Goal: Task Accomplishment & Management: Use online tool/utility

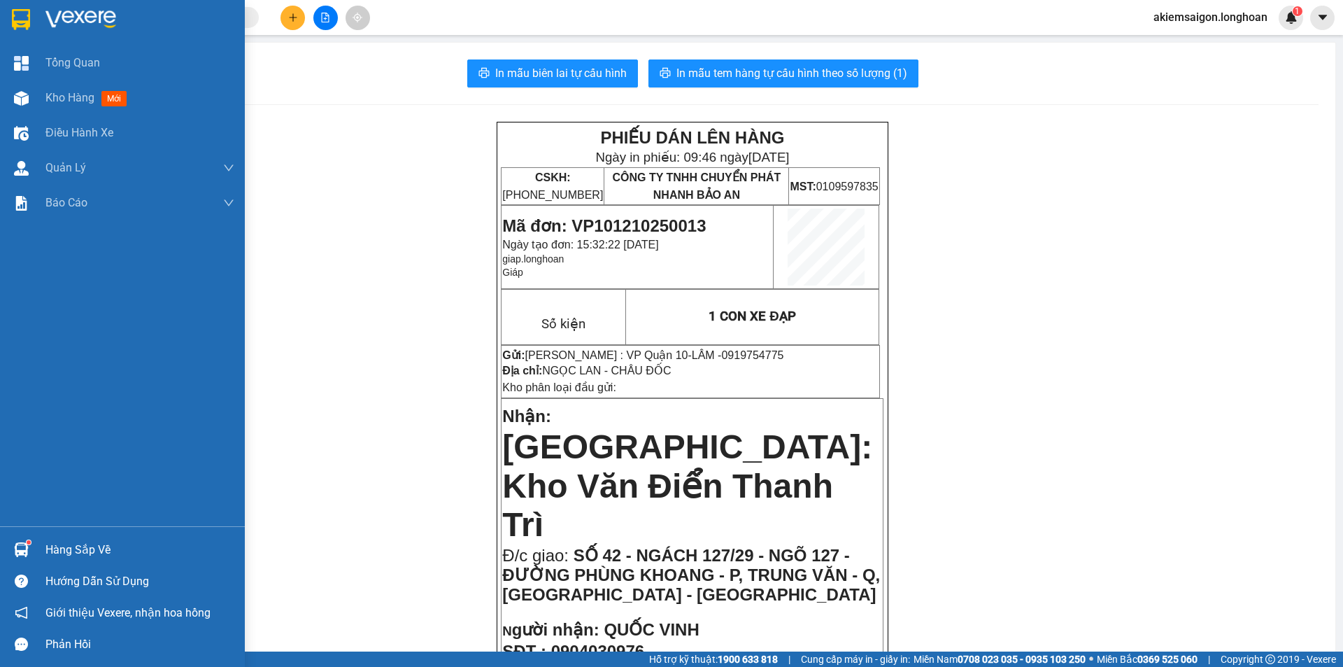
drag, startPoint x: 21, startPoint y: 15, endPoint x: 49, endPoint y: 33, distance: 33.4
click at [20, 15] on img at bounding box center [21, 19] width 18 height 21
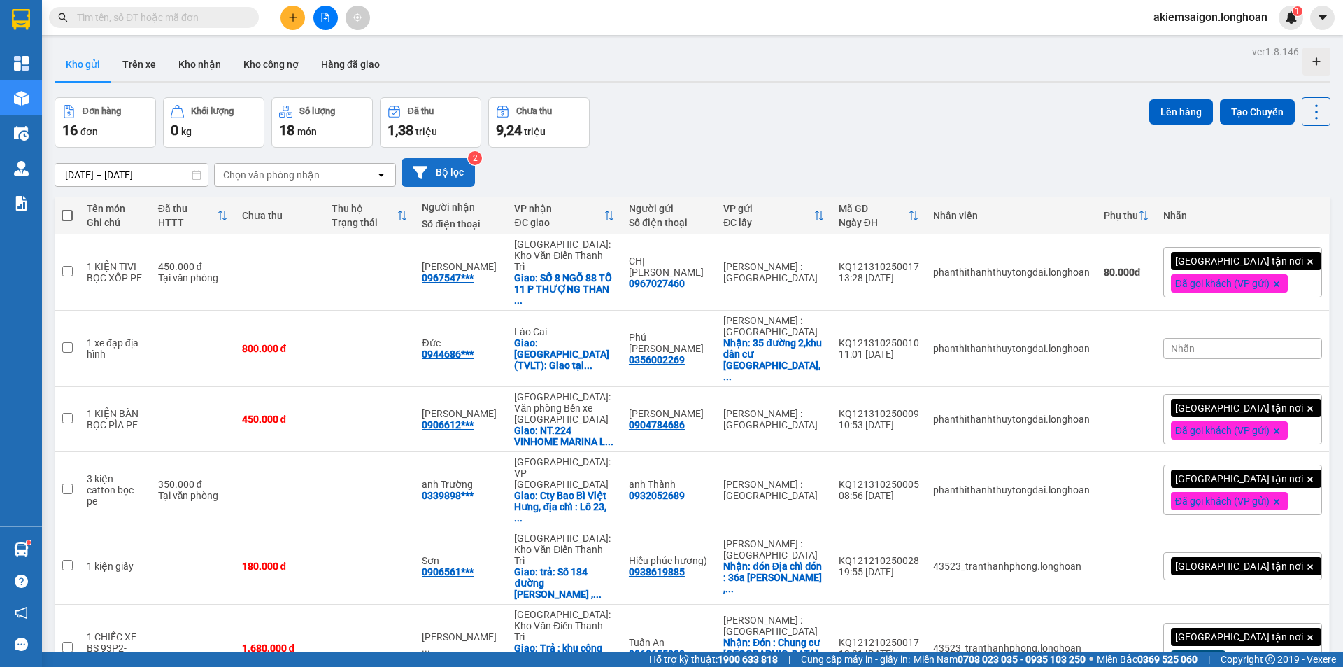
click at [438, 173] on button "Bộ lọc" at bounding box center [437, 172] width 73 height 29
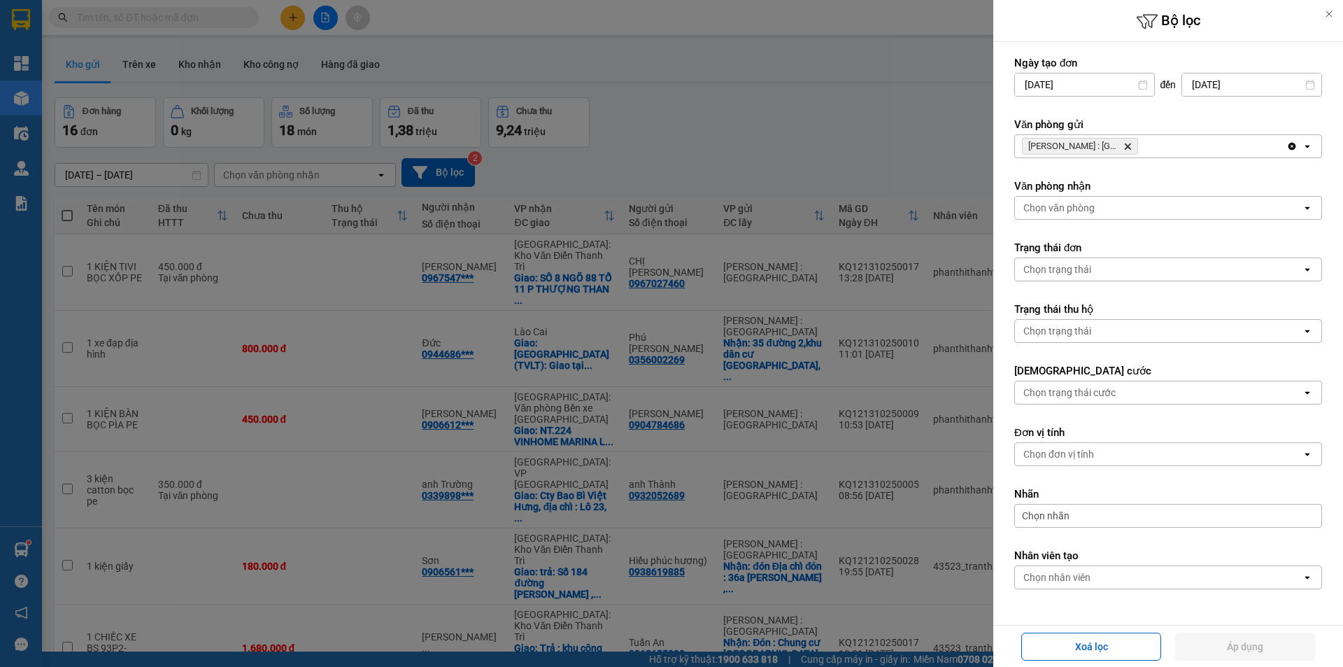
click at [1128, 144] on icon "Delete" at bounding box center [1127, 146] width 8 height 8
click at [1128, 144] on div "[PERSON_NAME] : Kho [GEOGRAPHIC_DATA]" at bounding box center [1150, 146] width 271 height 22
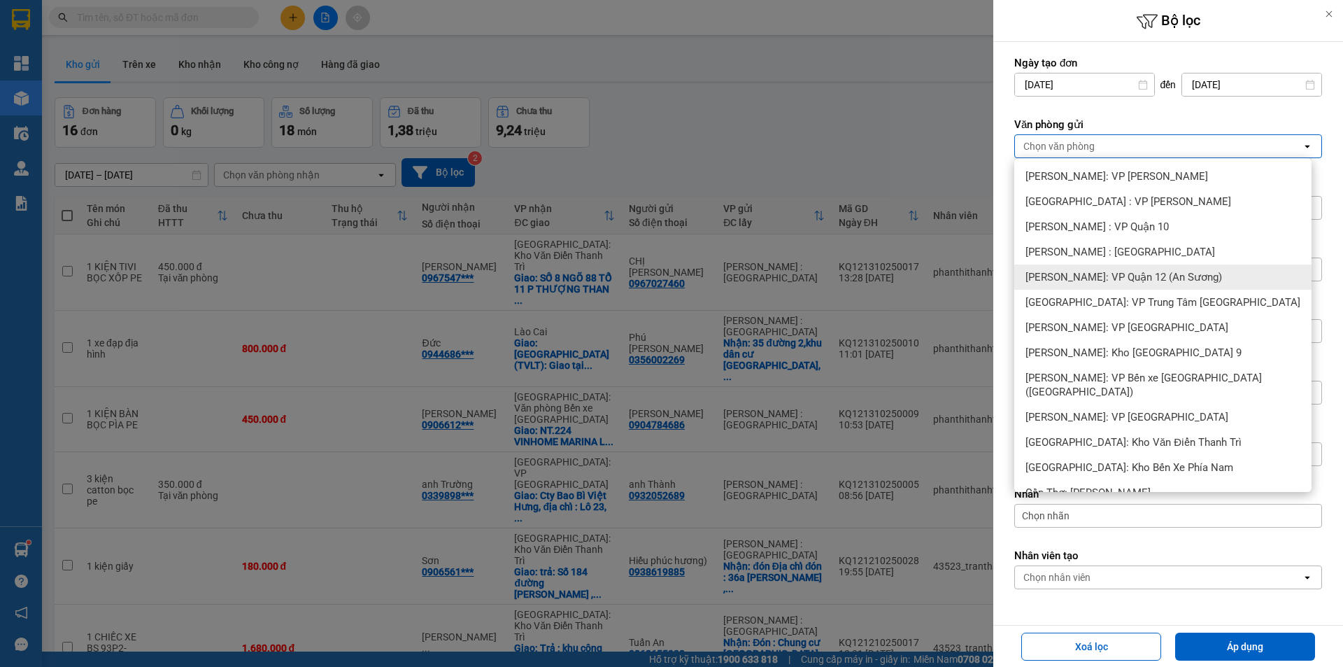
click at [1132, 271] on span "[PERSON_NAME]: VP Quận 12 (An Sương)" at bounding box center [1123, 277] width 197 height 14
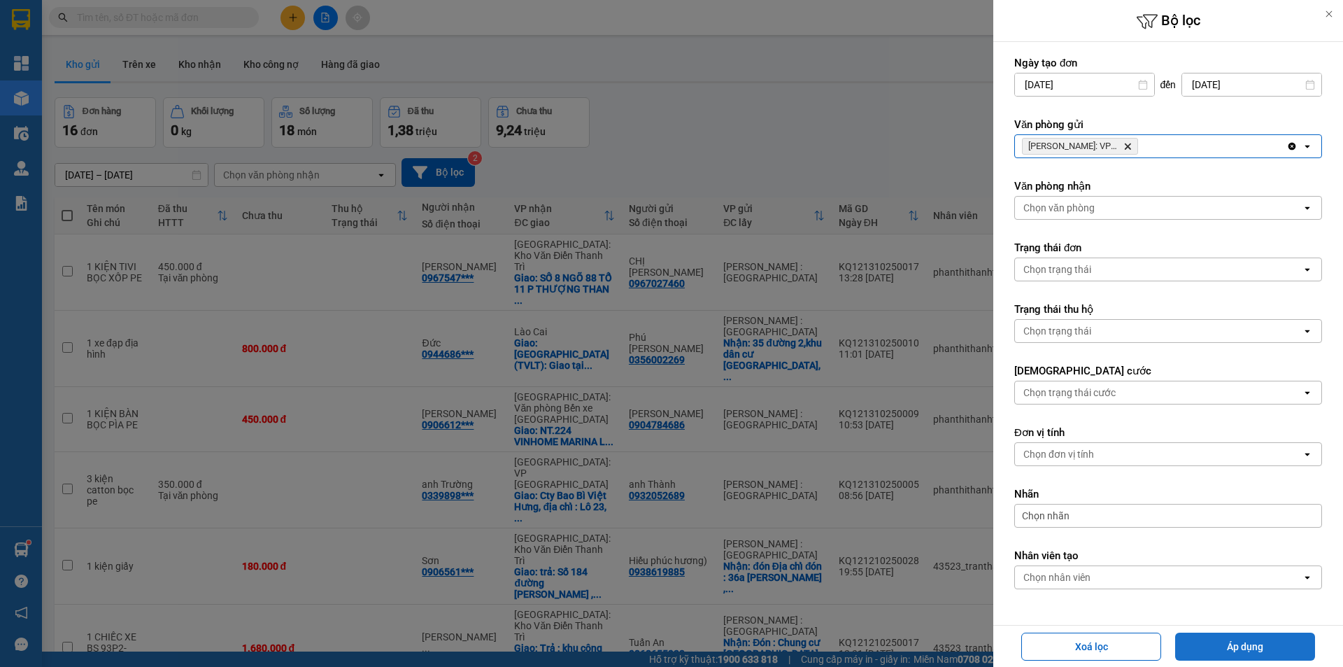
drag, startPoint x: 1256, startPoint y: 639, endPoint x: 933, endPoint y: 571, distance: 330.3
click at [1255, 640] on button "Áp dụng" at bounding box center [1245, 646] width 140 height 28
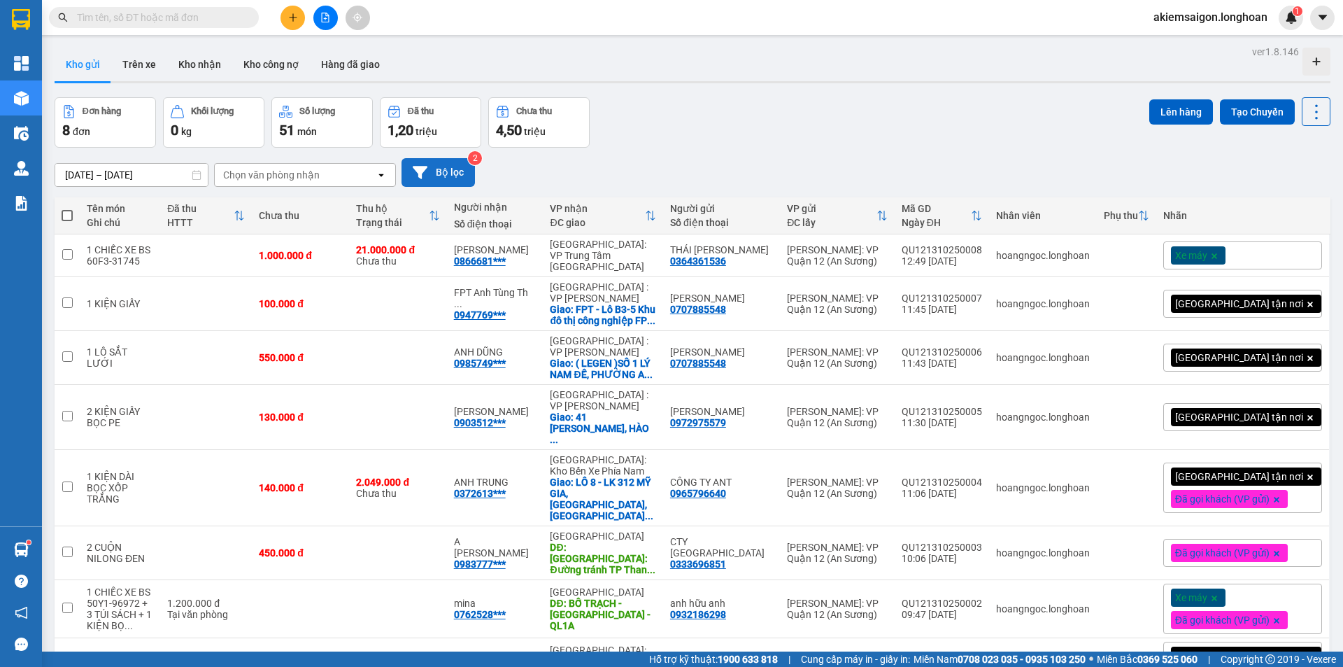
click at [449, 178] on button "Bộ lọc" at bounding box center [437, 172] width 73 height 29
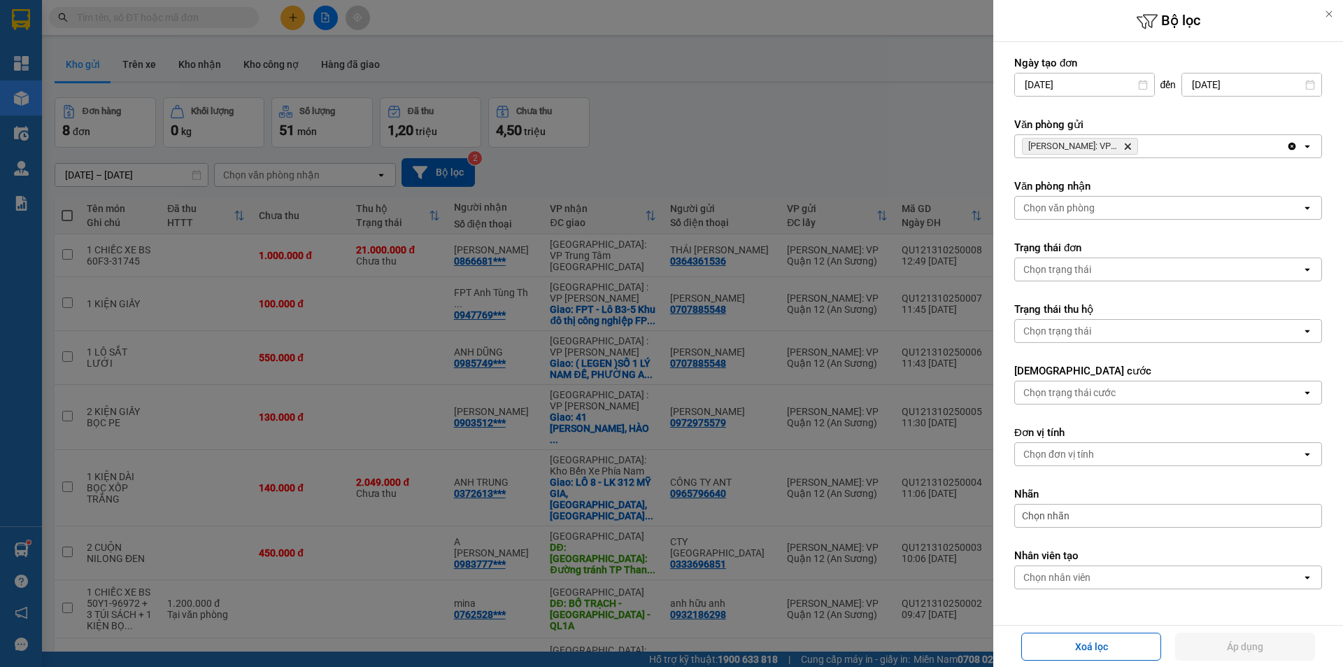
click at [1129, 145] on icon "Hồ Chí Minh: VP Quận 12 (An Sương), close by backspace" at bounding box center [1128, 146] width 6 height 6
click at [1128, 145] on div "Chọn văn phòng" at bounding box center [1158, 146] width 287 height 22
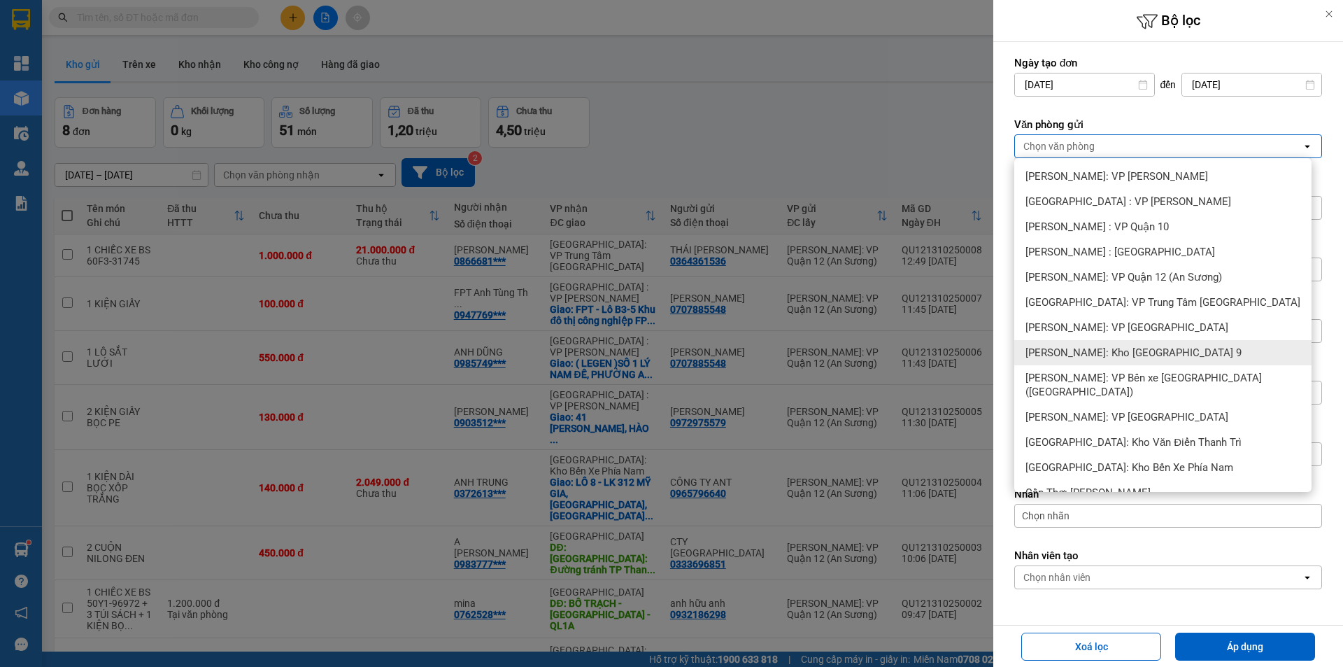
click at [702, 100] on div at bounding box center [671, 333] width 1343 height 667
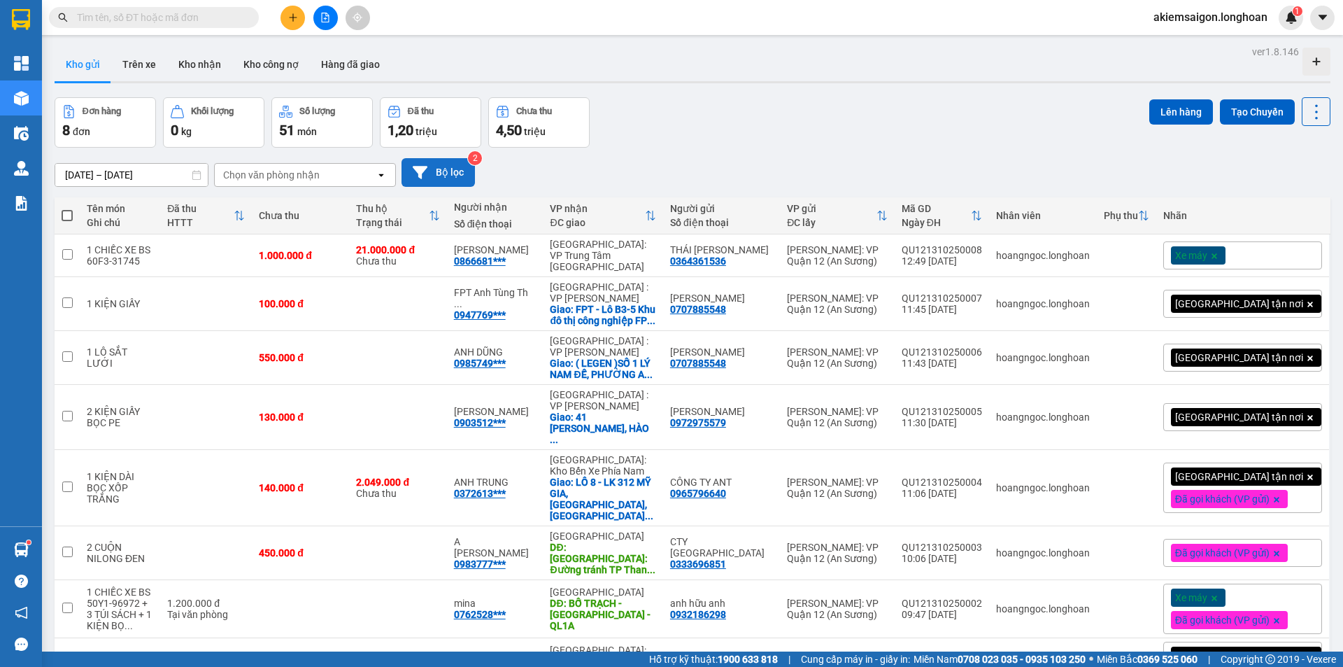
click at [450, 176] on button "Bộ lọc" at bounding box center [437, 172] width 73 height 29
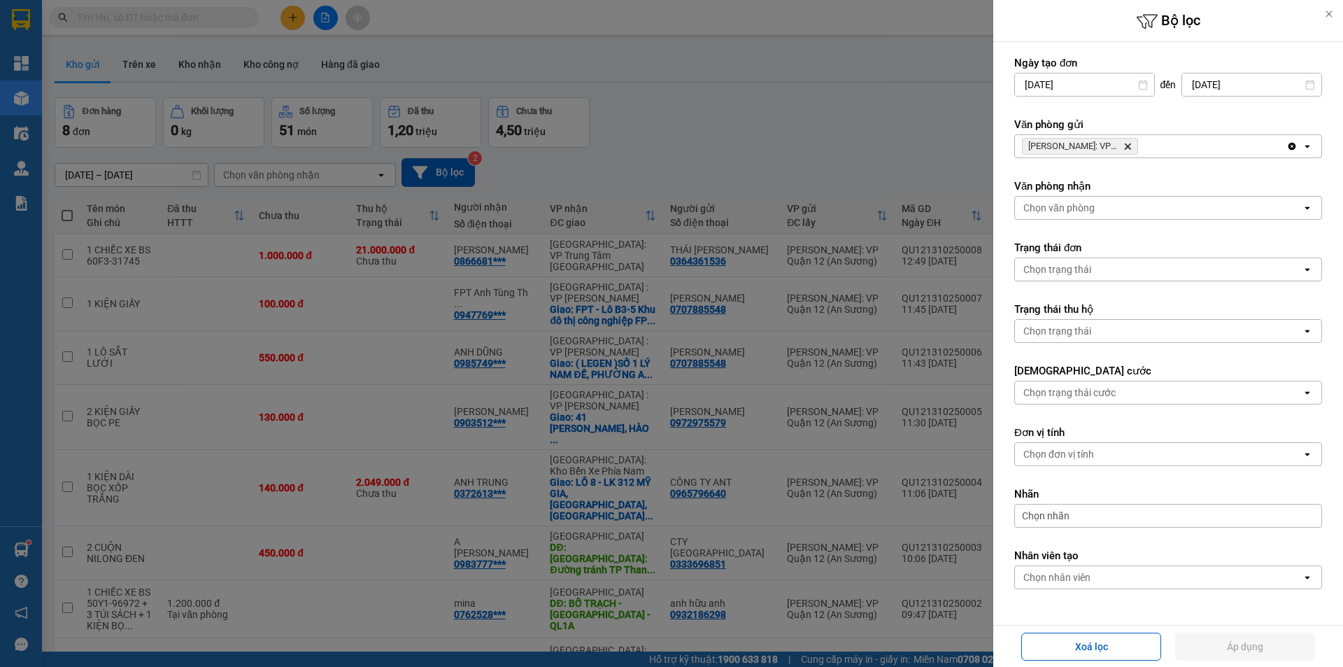
click at [1132, 143] on span "[PERSON_NAME]: VP Quận 12 (An Sương) [GEOGRAPHIC_DATA]" at bounding box center [1080, 146] width 116 height 17
click at [1123, 148] on span "[PERSON_NAME]: VP Quận 12 (An Sương) [GEOGRAPHIC_DATA]" at bounding box center [1080, 146] width 116 height 17
click at [1127, 145] on icon "Hồ Chí Minh: VP Quận 12 (An Sương), close by backspace" at bounding box center [1128, 146] width 6 height 6
click at [1127, 145] on div "Chọn văn phòng" at bounding box center [1158, 146] width 287 height 22
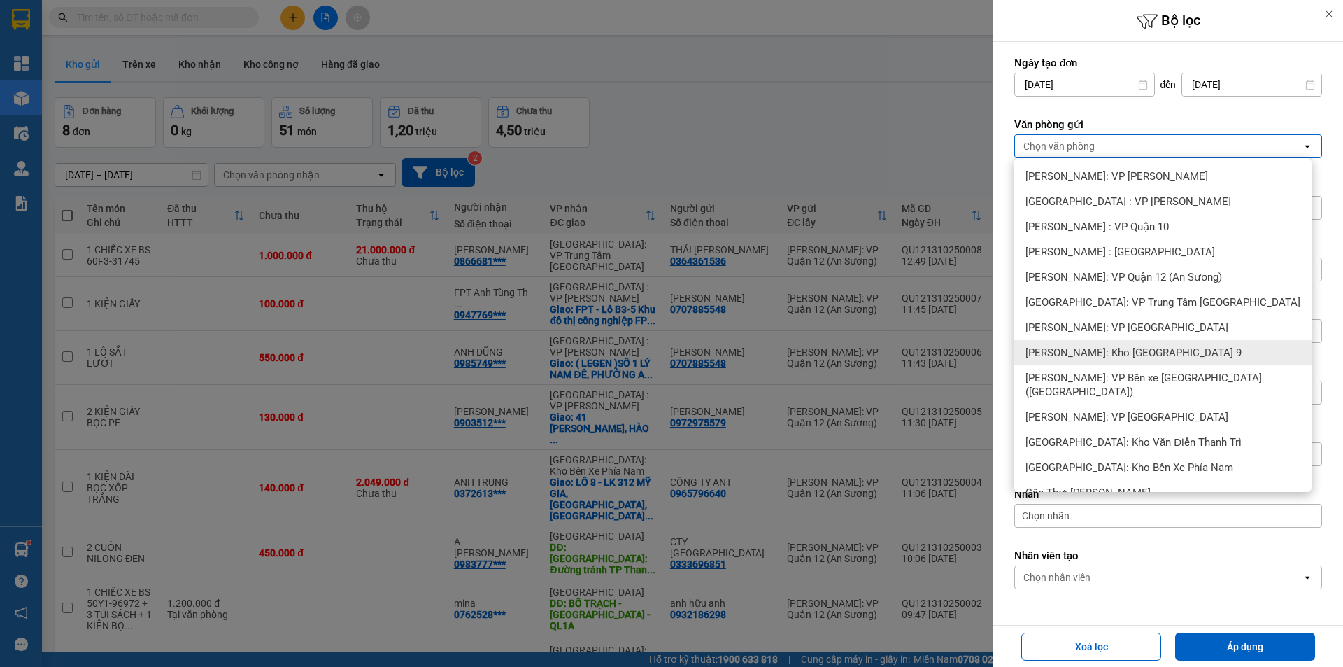
click at [1158, 358] on span "[PERSON_NAME]: Kho [GEOGRAPHIC_DATA] 9" at bounding box center [1133, 353] width 216 height 14
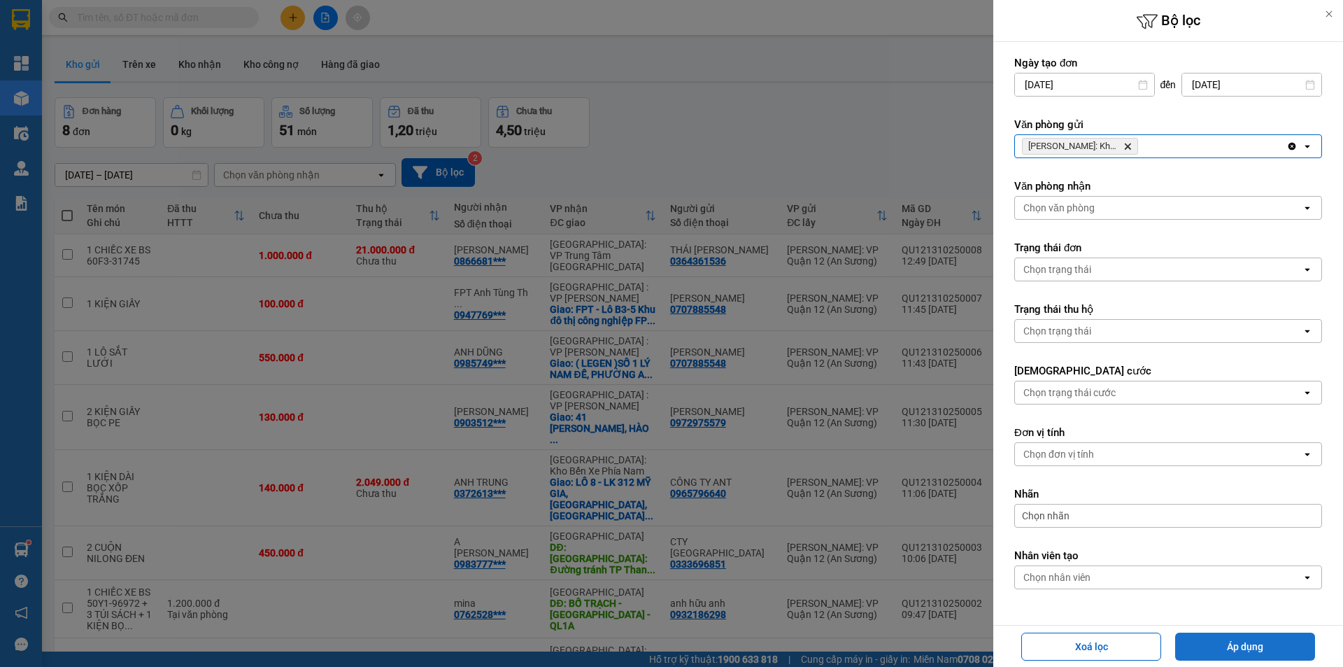
click at [1211, 651] on button "Áp dụng" at bounding box center [1245, 646] width 140 height 28
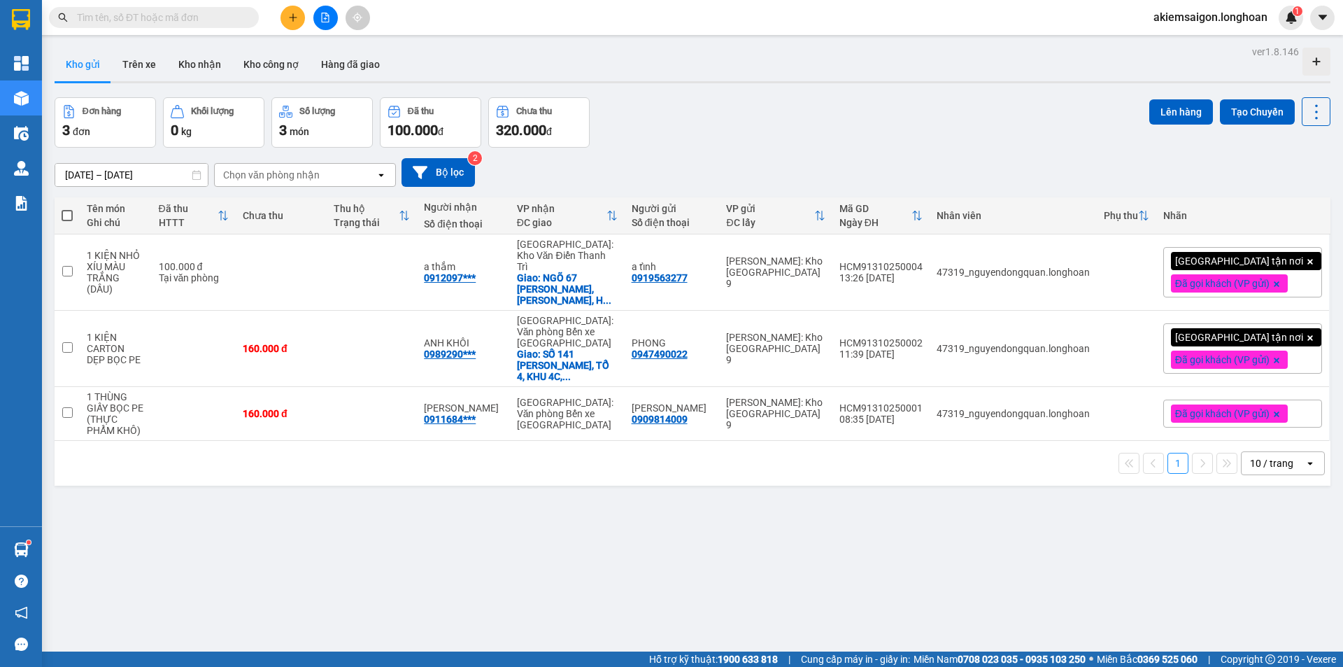
click at [326, 8] on button at bounding box center [325, 18] width 24 height 24
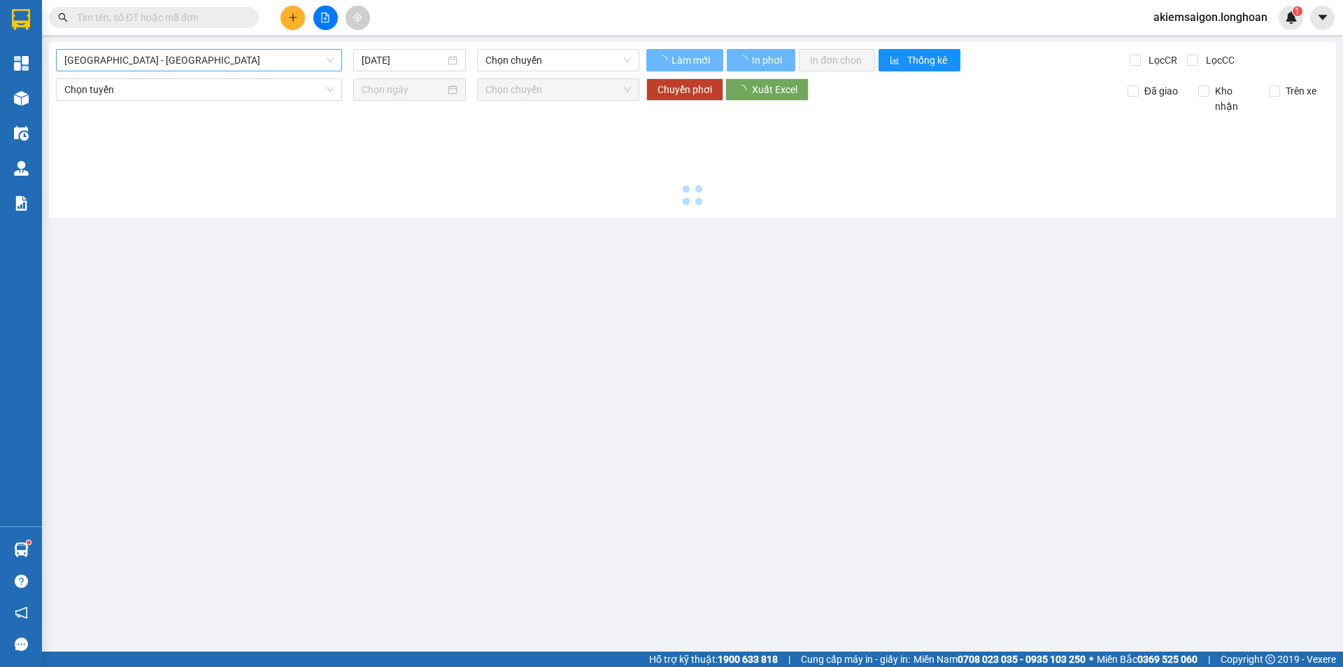
click at [245, 64] on span "[GEOGRAPHIC_DATA] - [GEOGRAPHIC_DATA]" at bounding box center [198, 60] width 269 height 21
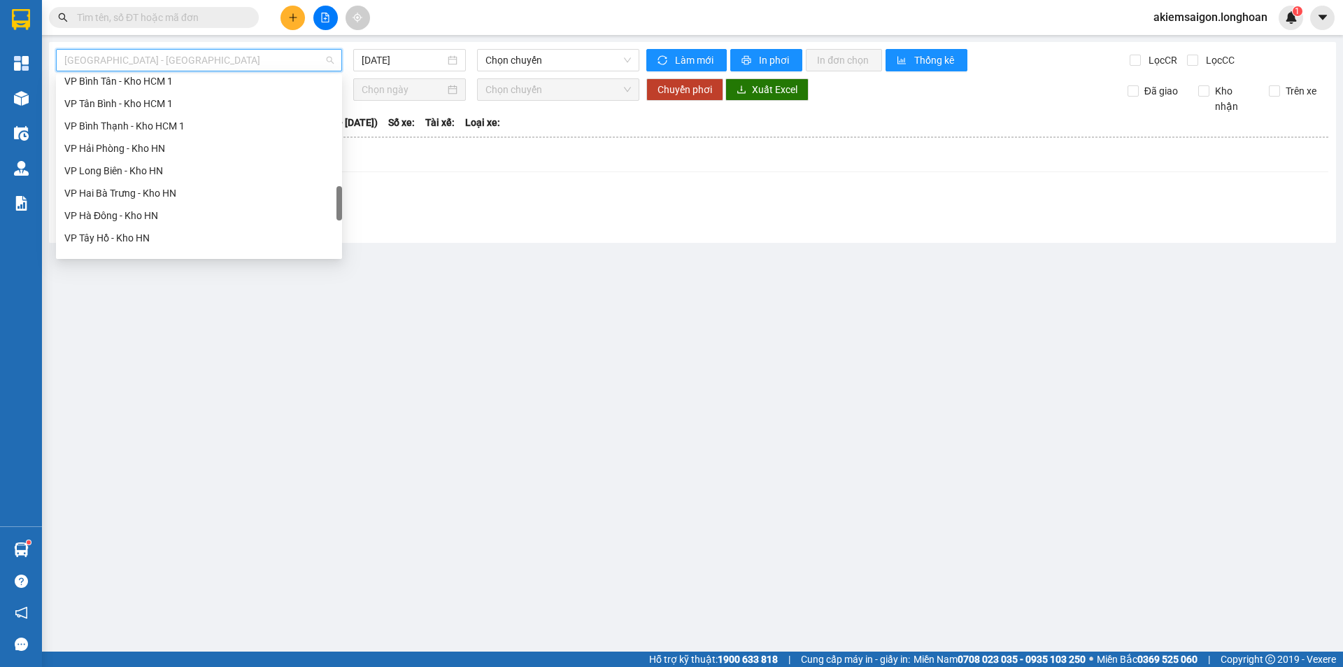
scroll to position [985, 0]
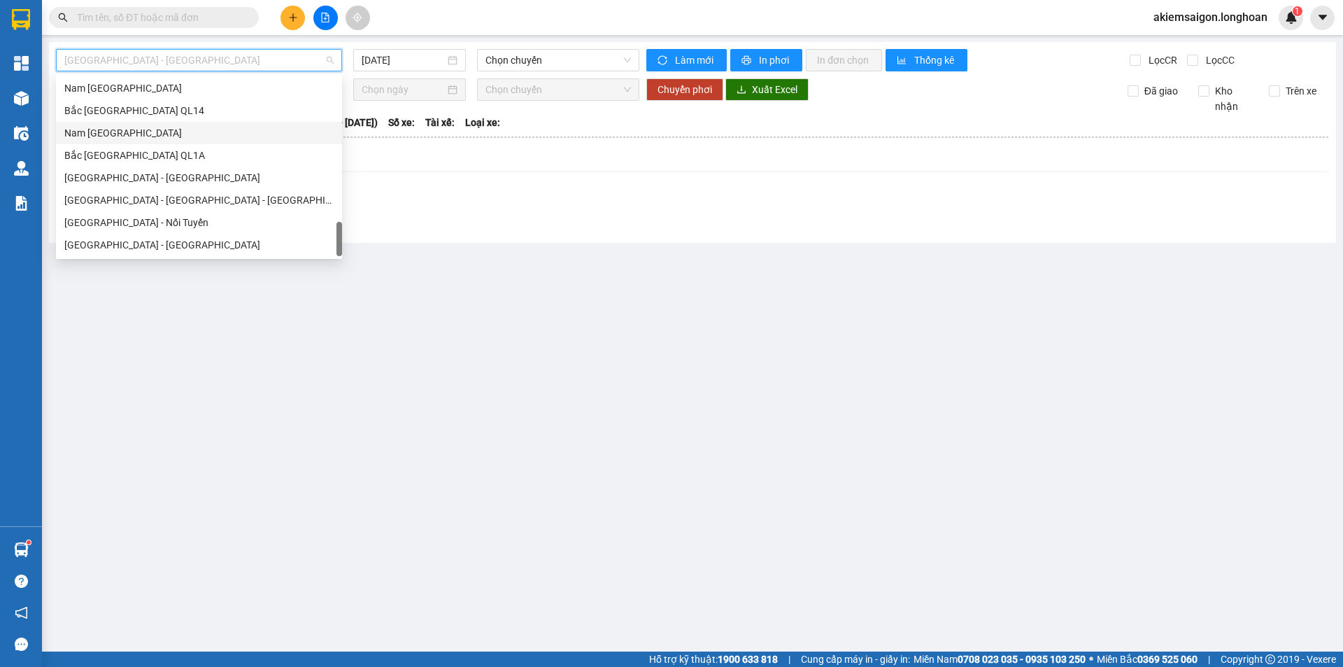
click at [173, 139] on div "Nam [GEOGRAPHIC_DATA]" at bounding box center [198, 132] width 269 height 15
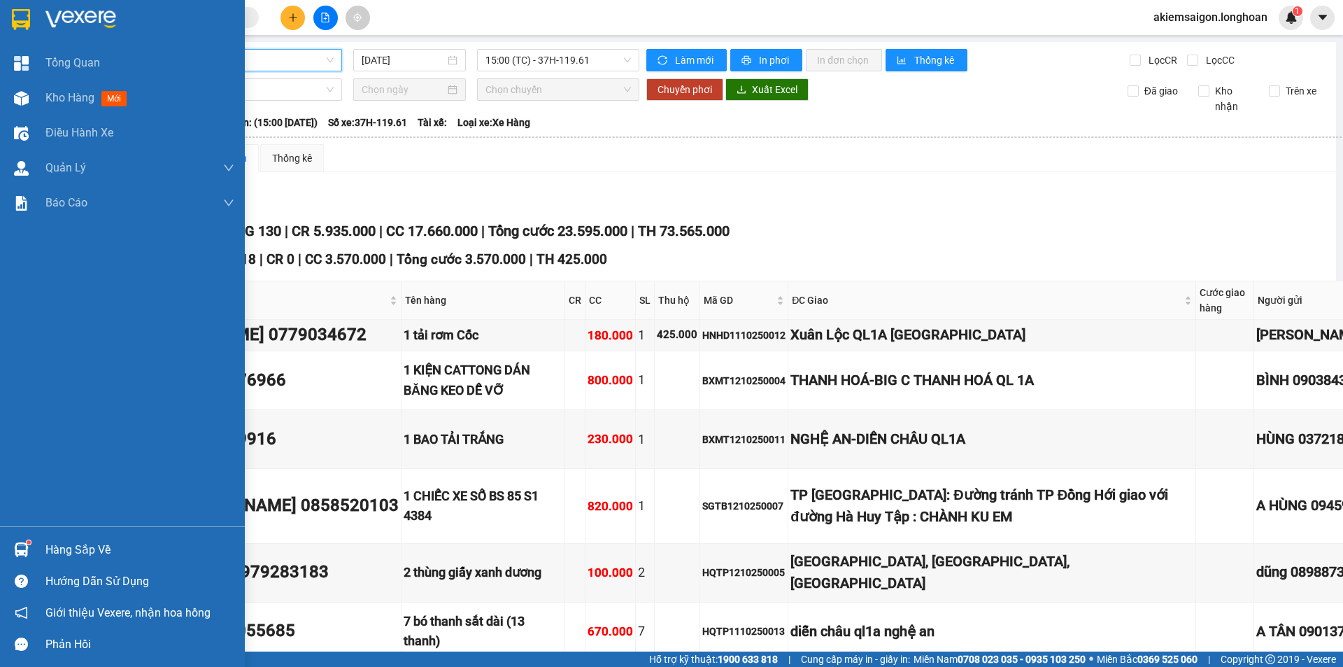
click at [21, 541] on div at bounding box center [21, 549] width 24 height 24
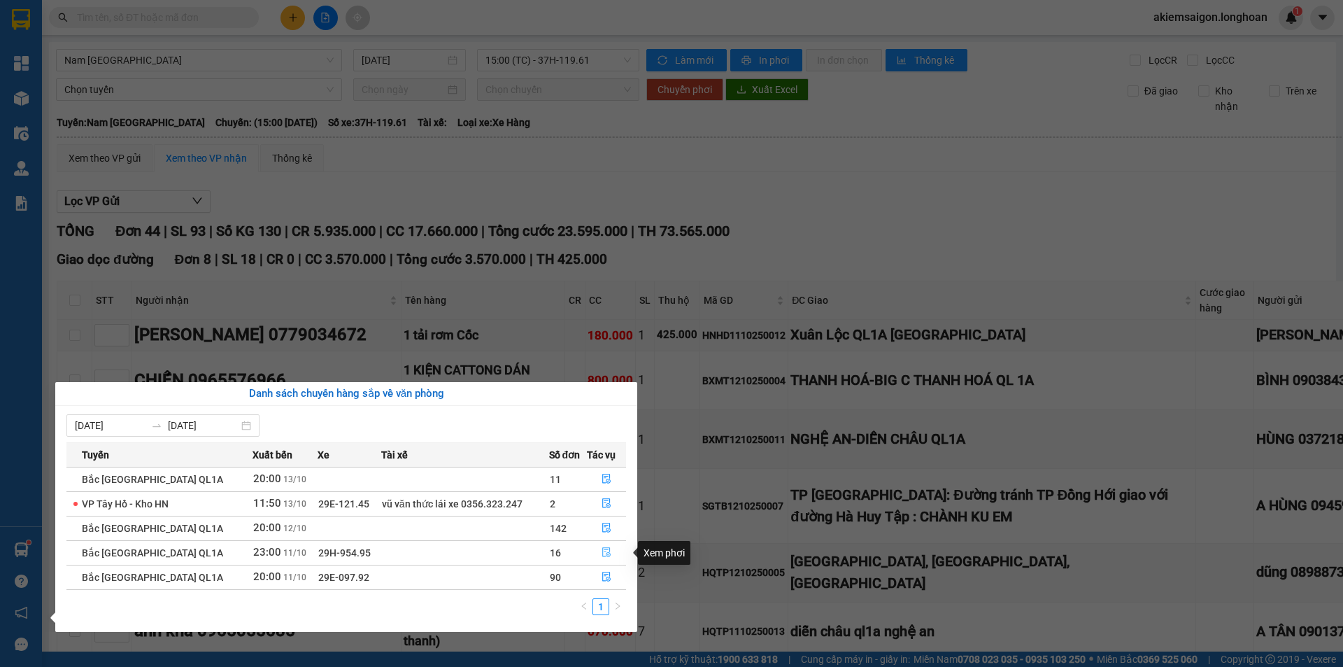
click at [602, 552] on icon "file-done" at bounding box center [607, 552] width 10 height 10
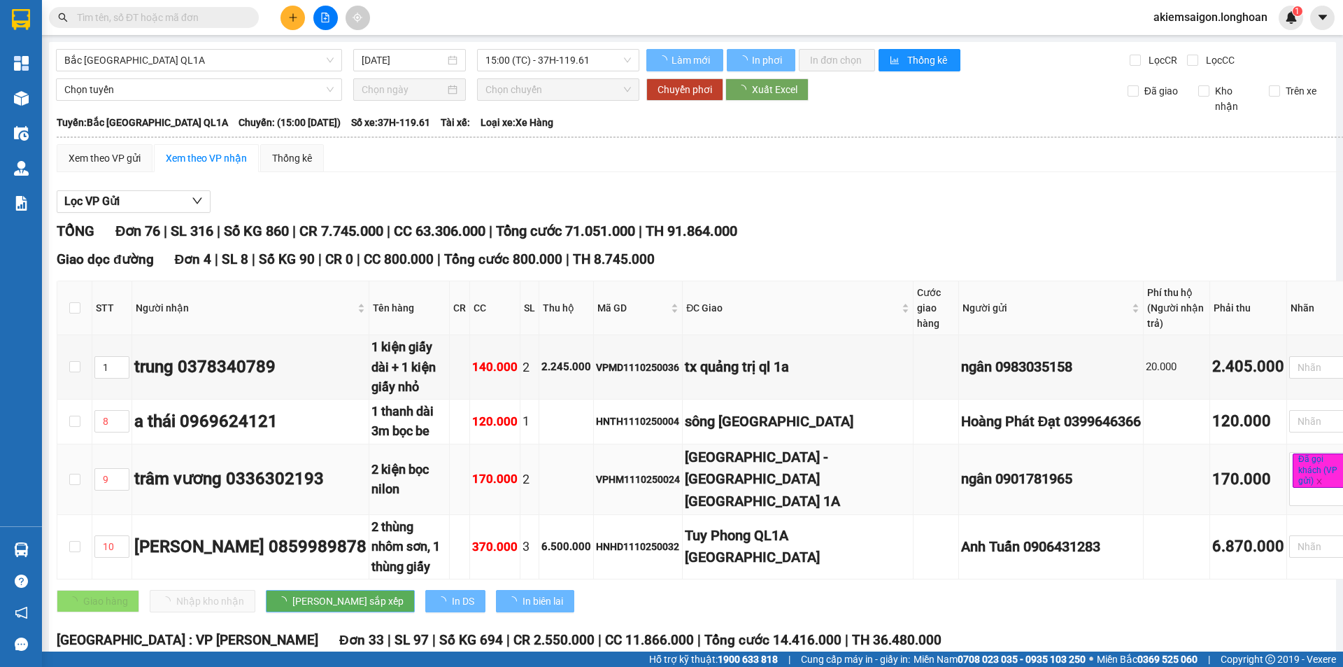
type input "[DATE]"
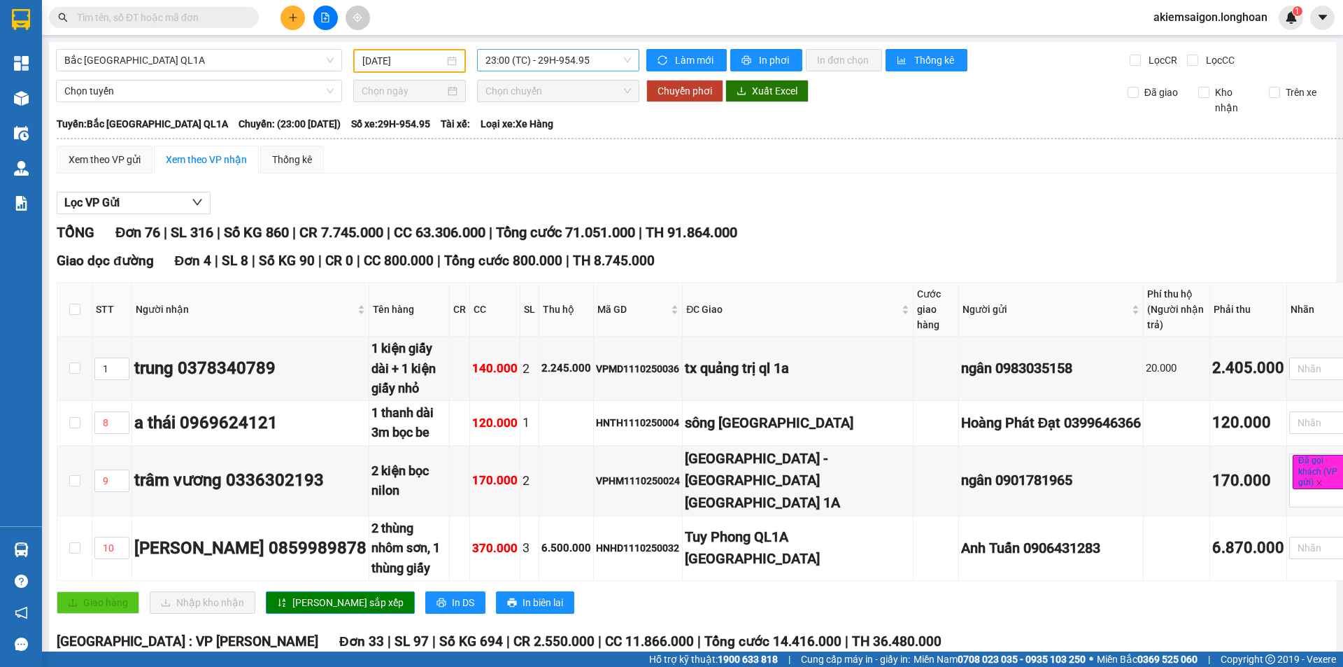
click at [506, 60] on span "23:00 (TC) - 29H-954.95" at bounding box center [557, 60] width 145 height 21
click at [508, 116] on div "20:00 (TC) - 29E-097.92" at bounding box center [536, 110] width 109 height 15
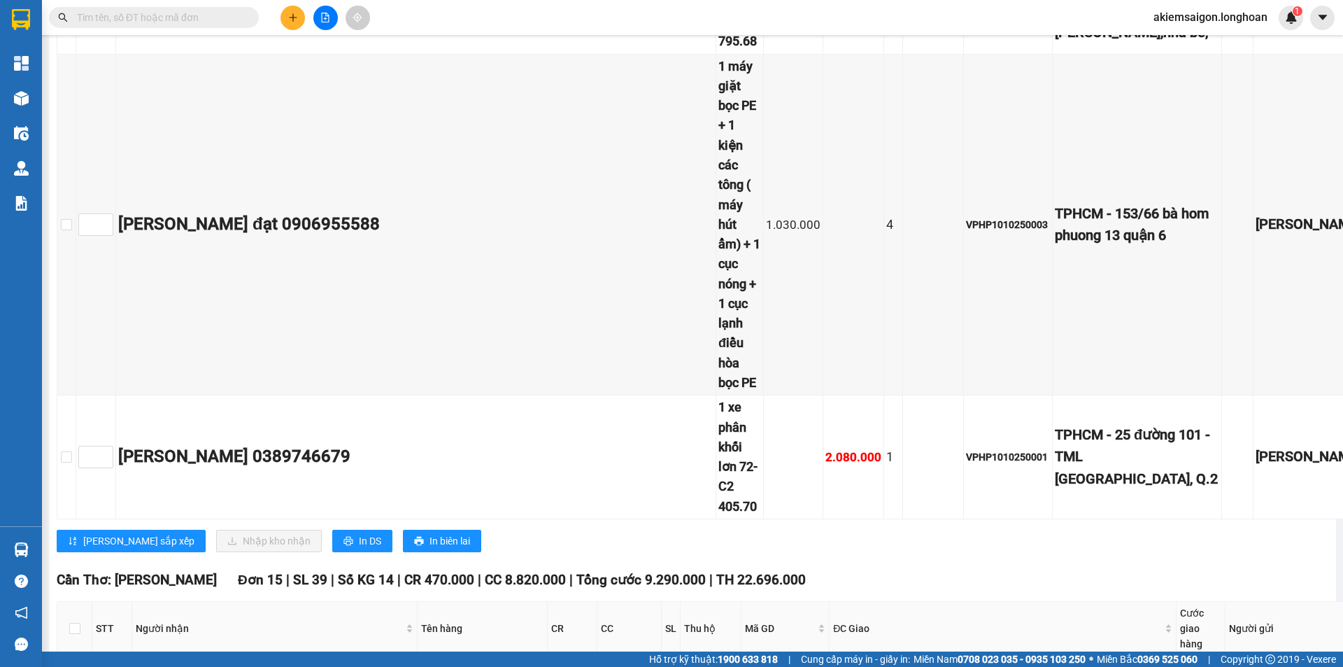
scroll to position [11308, 0]
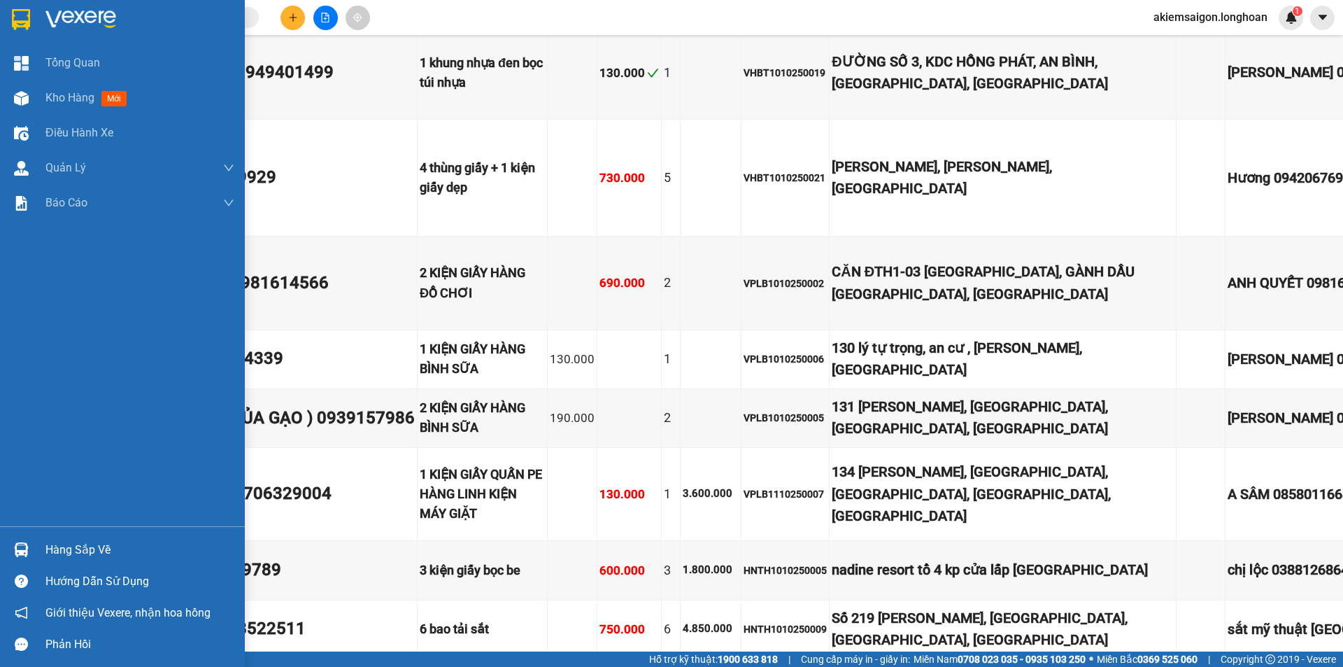
click at [14, 27] on img at bounding box center [21, 19] width 18 height 21
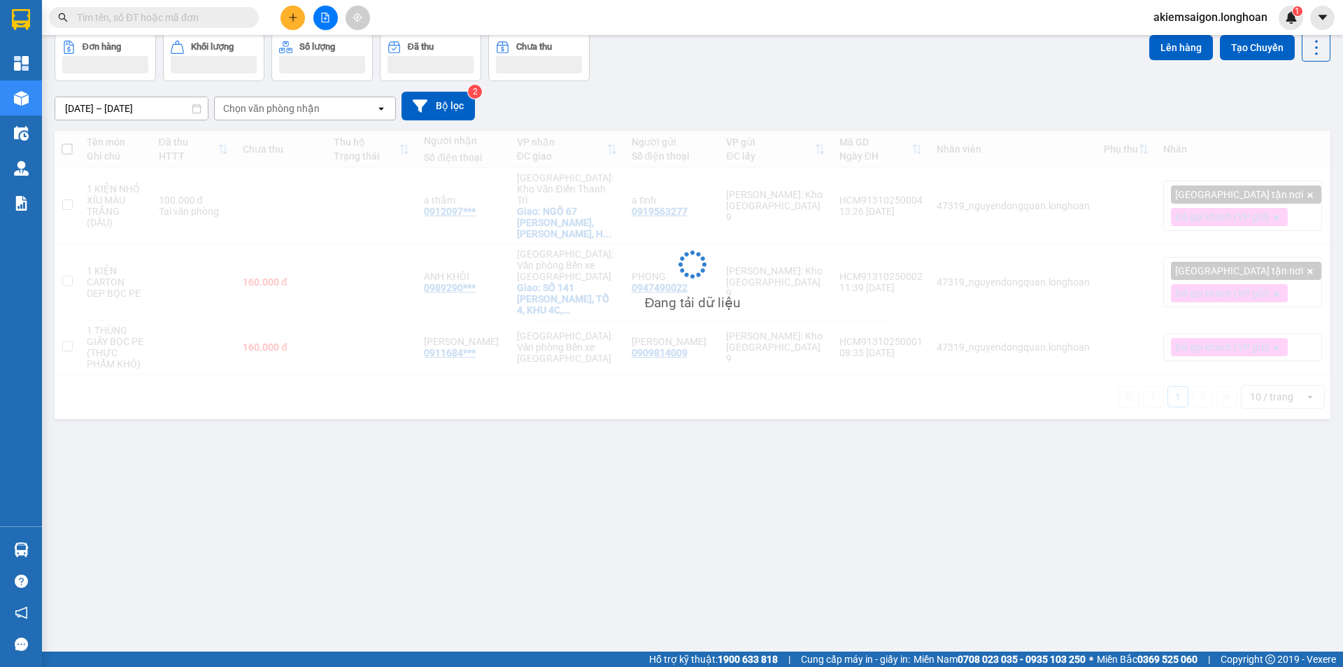
scroll to position [64, 0]
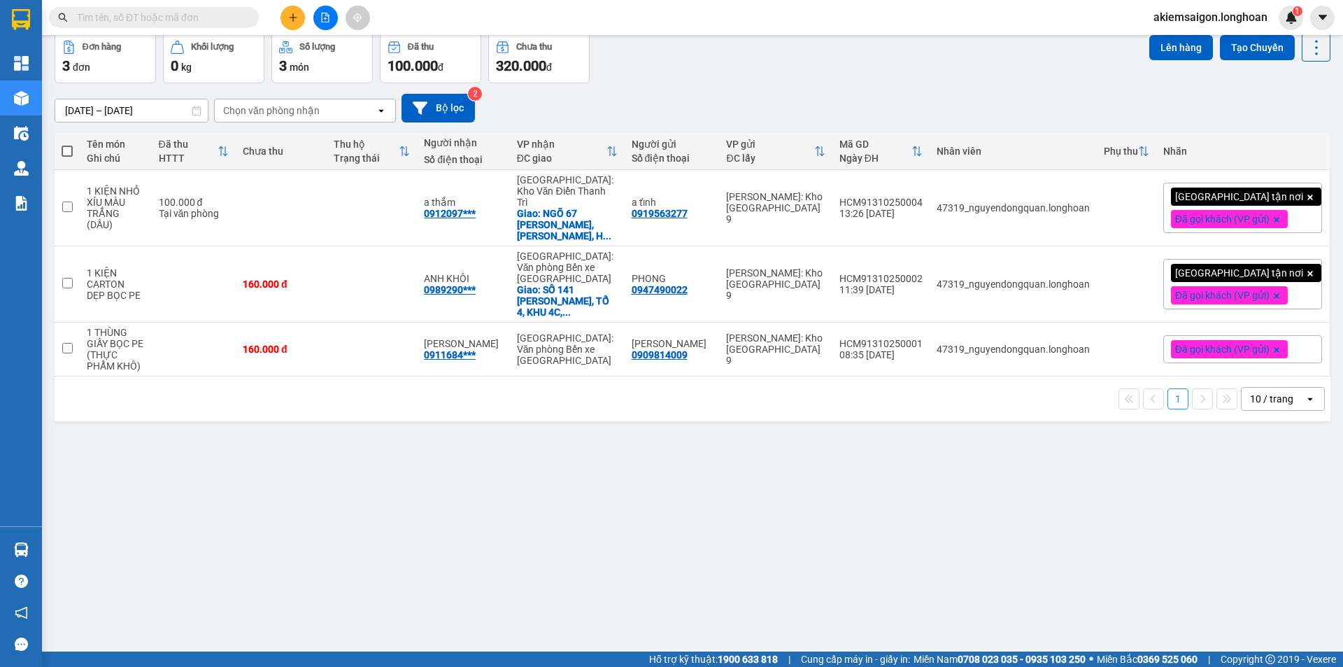
click at [541, 403] on div "ver 1.8.146 Kho gửi Trên xe Kho nhận Kho công nợ Hàng đã giao Đơn hàng 3 đơn Kh…" at bounding box center [692, 311] width 1287 height 667
